Goal: Task Accomplishment & Management: Use online tool/utility

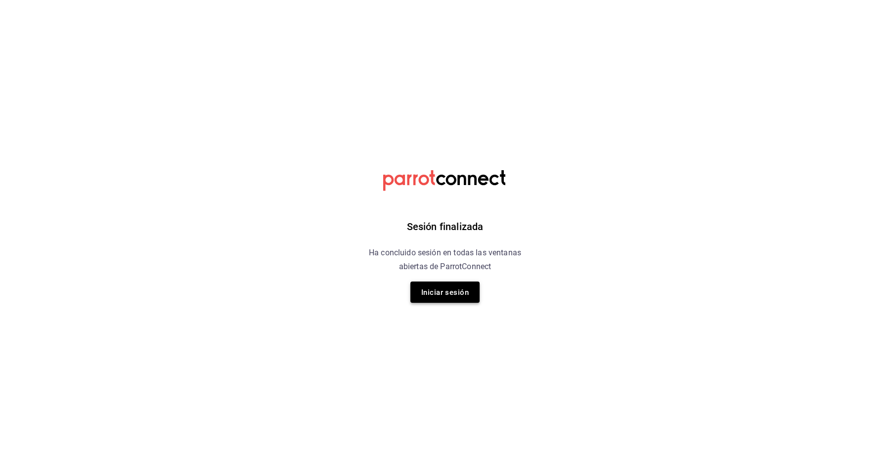
click at [471, 303] on button "Iniciar sesión" at bounding box center [444, 291] width 69 height 21
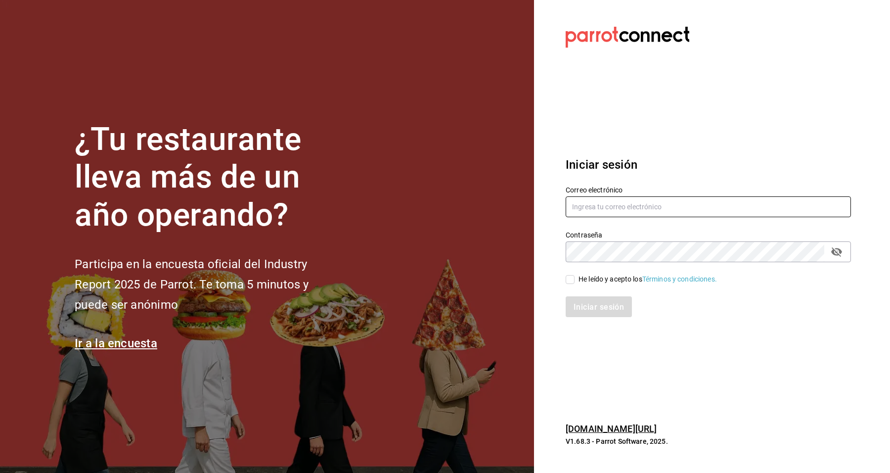
type input "[EMAIL_ADDRESS][DOMAIN_NAME]"
click at [570, 274] on label "He leído y acepto los Términos y condiciones." at bounding box center [641, 279] width 151 height 10
click at [570, 275] on input "He leído y acepto los Términos y condiciones." at bounding box center [570, 279] width 9 height 9
checkbox input "true"
click at [575, 304] on font "Iniciar sesión" at bounding box center [599, 306] width 50 height 9
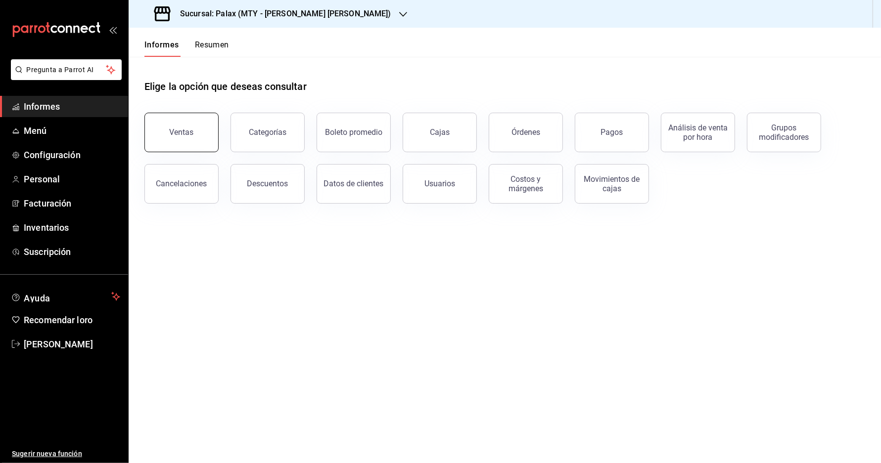
click at [179, 137] on font "Ventas" at bounding box center [182, 132] width 24 height 9
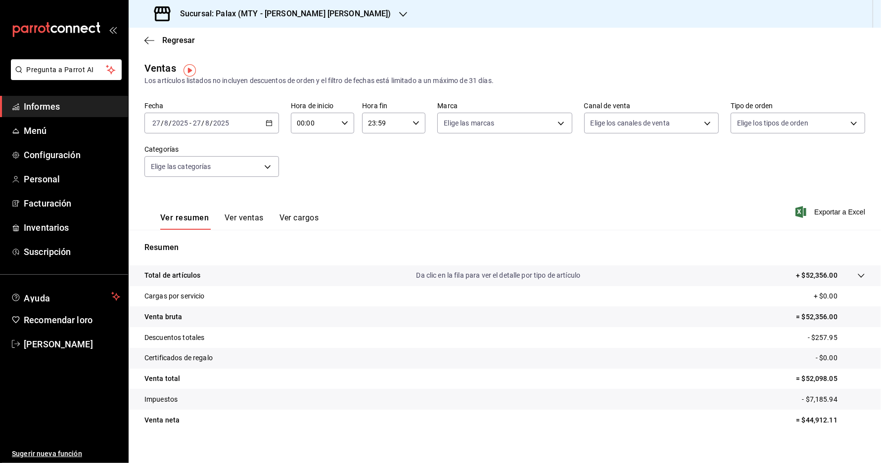
click at [217, 120] on div "2025-08-27 27 / 8 / 2025 - 2025-08-27 27 / 8 / 2025" at bounding box center [211, 123] width 135 height 21
click at [191, 219] on span "Mi actual" at bounding box center [191, 220] width 77 height 10
click at [258, 130] on div "2025-08-01 1 / 8 / 2025 - 2025-08-27 27 / 8 / 2025" at bounding box center [211, 123] width 135 height 21
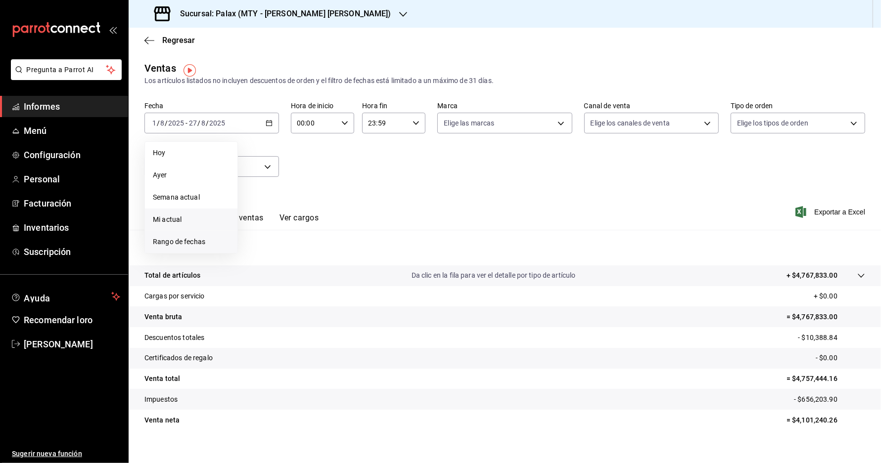
click at [186, 246] on font "Rango de fechas" at bounding box center [179, 242] width 52 height 8
click at [322, 190] on button "1" at bounding box center [328, 189] width 17 height 18
click at [313, 232] on font "14" at bounding box center [311, 232] width 6 height 7
click at [246, 223] on font "Ver ventas" at bounding box center [244, 217] width 39 height 9
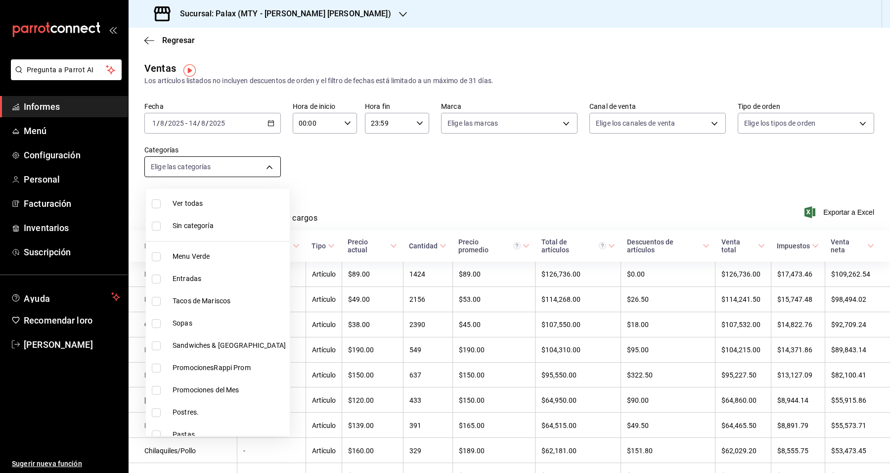
click at [274, 162] on body "Pregunta a Parrot AI Informes Menú Configuración Personal Facturación Inventari…" at bounding box center [445, 236] width 890 height 473
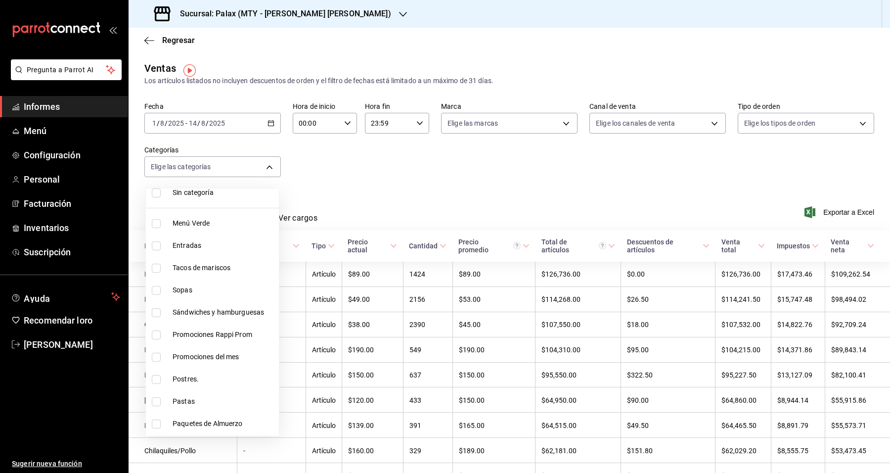
scroll to position [62, 0]
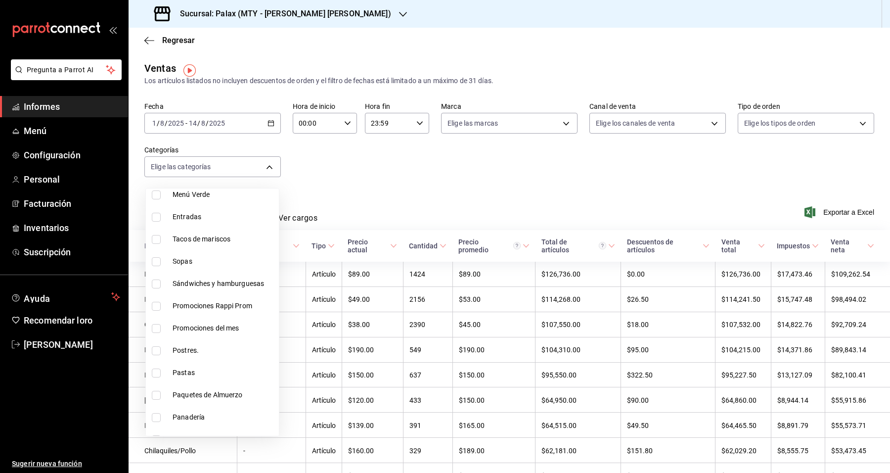
click at [195, 342] on li "Postres." at bounding box center [212, 350] width 133 height 22
type input "8a89bad2-26e7-4c95-8a00-bc9541a17c6a"
checkbox input "true"
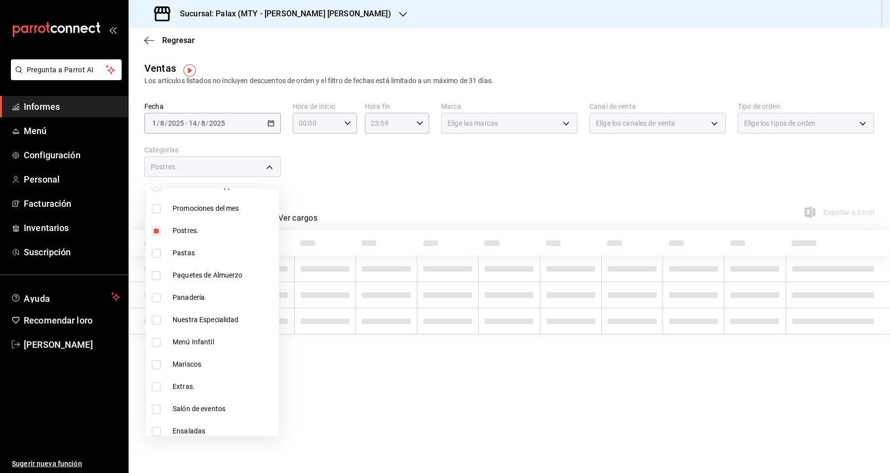
scroll to position [185, 0]
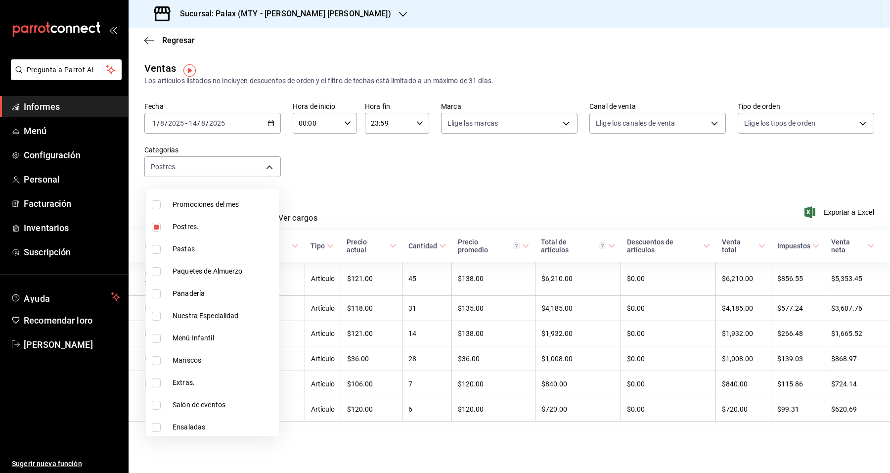
click at [230, 230] on span "Postres." at bounding box center [224, 227] width 102 height 10
checkbox input "false"
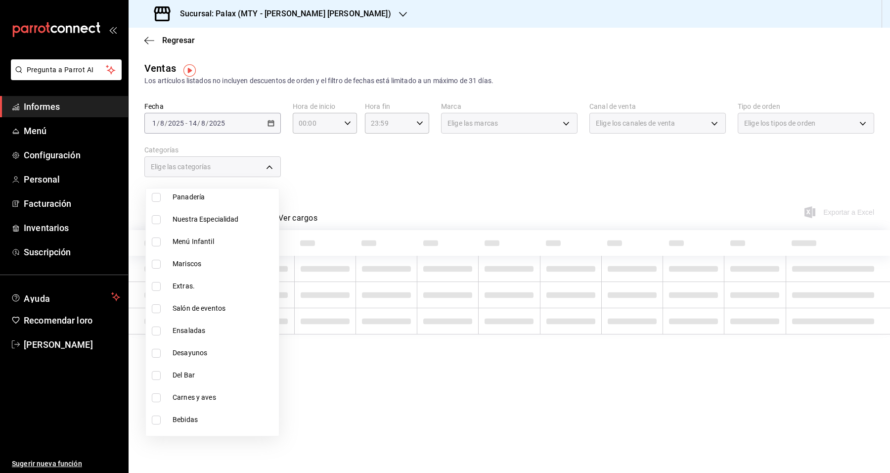
scroll to position [309, 0]
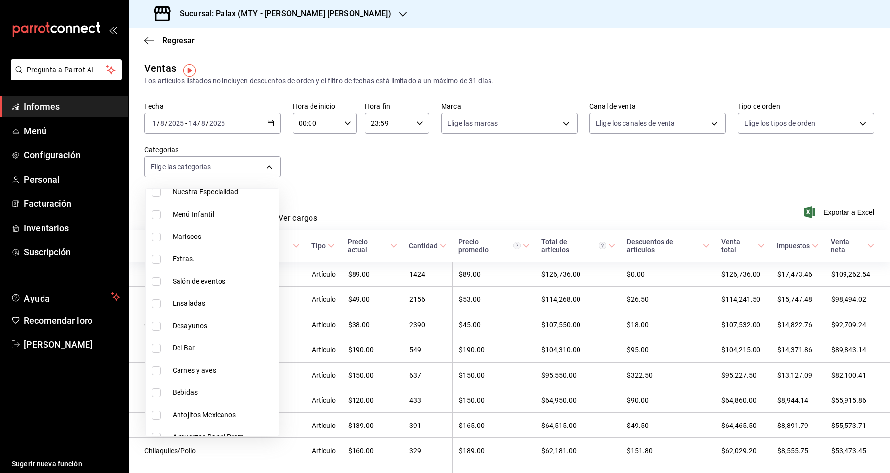
click at [202, 356] on li "Del Bar" at bounding box center [212, 348] width 133 height 22
type input "c8d0468a-53ce-4b9d-8c4e-1c3e137baf7c"
checkbox input "true"
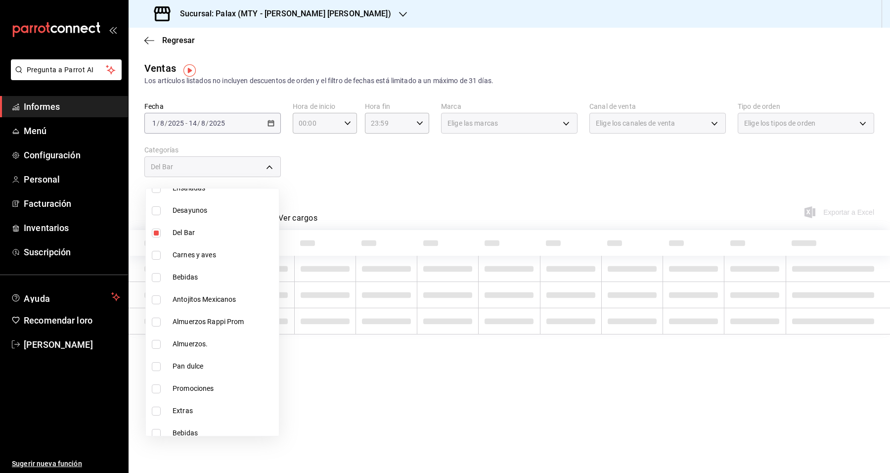
scroll to position [433, 0]
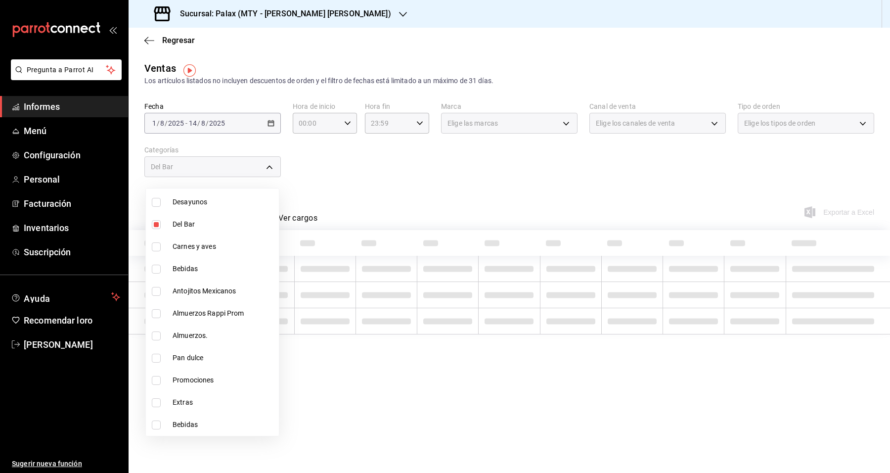
click at [228, 264] on span "Bebidas" at bounding box center [224, 269] width 102 height 10
type input "c8d0468a-53ce-4b9d-8c4e-1c3e137baf7c,ee7bbba1-28a6-4927-8697-a9ba5172dd17"
checkbox input "true"
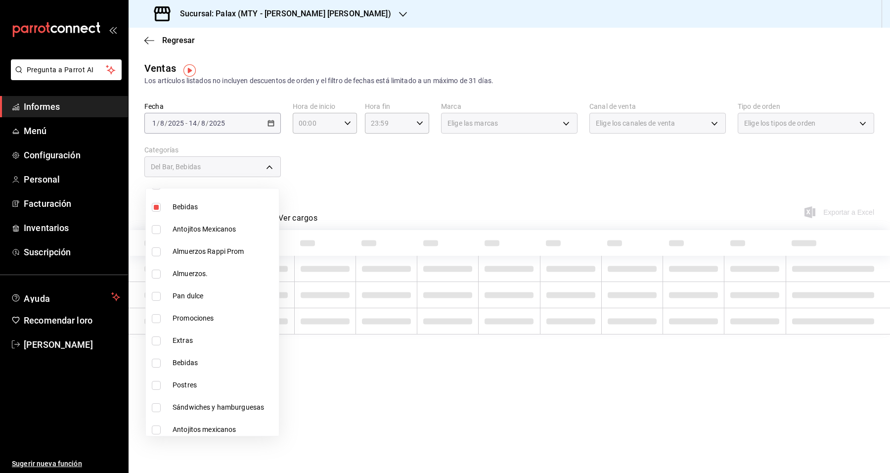
scroll to position [556, 0]
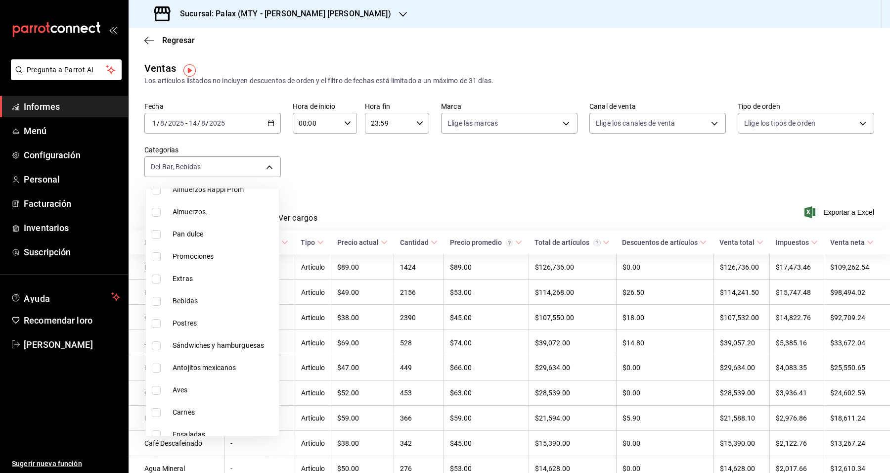
click at [238, 293] on li "Bebidas" at bounding box center [212, 301] width 133 height 22
type input "c8d0468a-53ce-4b9d-8c4e-1c3e137baf7c,ee7bbba1-28a6-4927-8697-a9ba5172dd17,ff489…"
checkbox input "true"
click at [819, 215] on div at bounding box center [445, 236] width 890 height 473
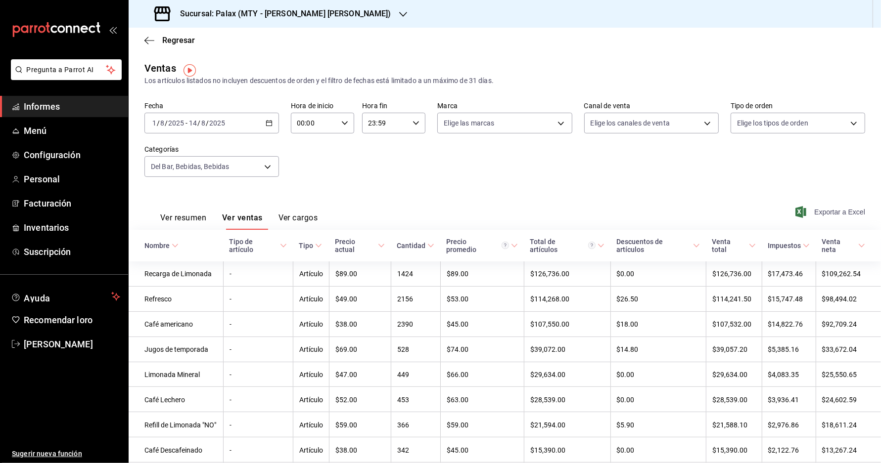
click at [824, 216] on font "Exportar a Excel" at bounding box center [839, 212] width 51 height 8
